Goal: Check status: Check status

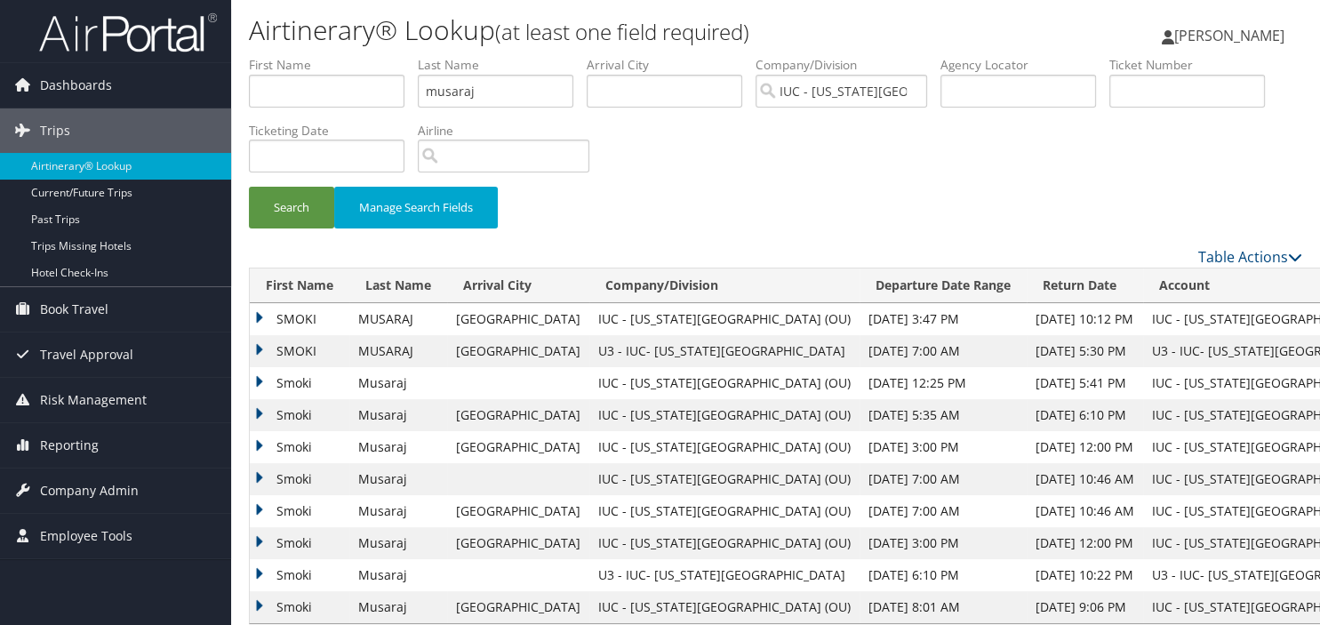
click at [547, 115] on li "Last Name [PERSON_NAME]" at bounding box center [502, 88] width 169 height 65
drag, startPoint x: 535, startPoint y: 96, endPoint x: 276, endPoint y: 84, distance: 259.8
click at [276, 56] on ul "First Name Last Name musaraj Departure City Arrival City Company/Division IUC -…" at bounding box center [775, 56] width 1053 height 0
type input "m"
click at [249, 187] on button "Search" at bounding box center [291, 208] width 85 height 42
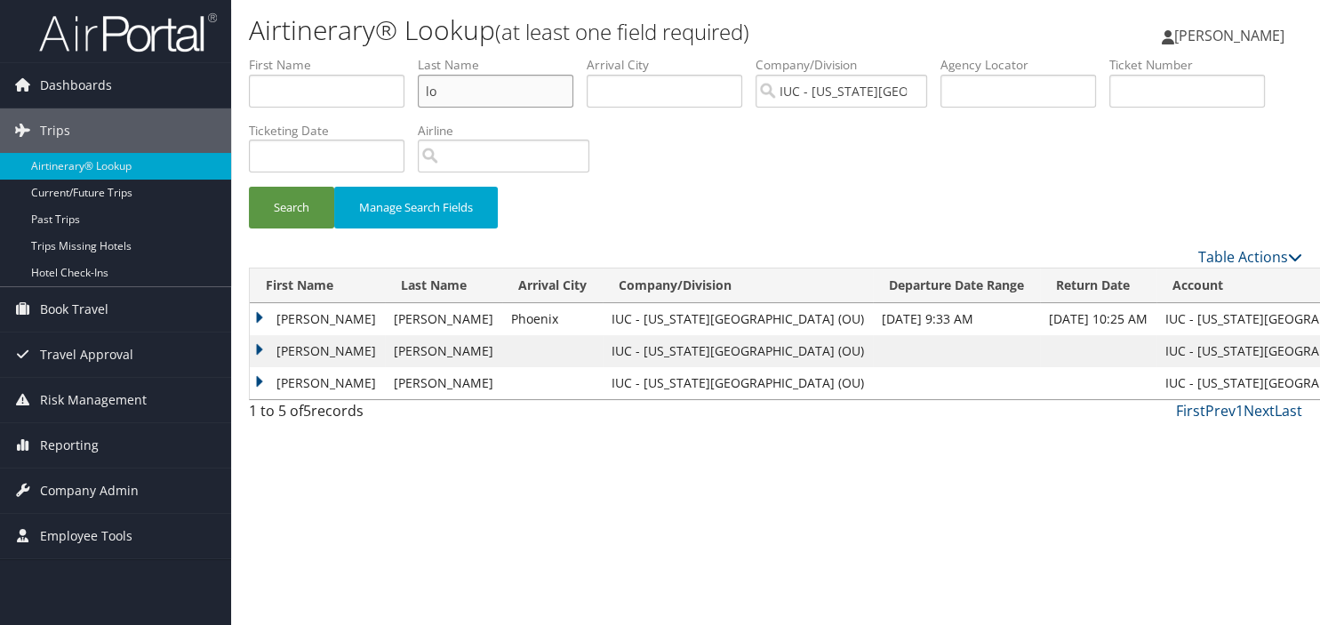
type input "l"
click at [348, 104] on input "text" at bounding box center [327, 91] width 156 height 33
type input "[PERSON_NAME]"
click at [249, 187] on button "Search" at bounding box center [291, 208] width 85 height 42
